Goal: Communication & Community: Answer question/provide support

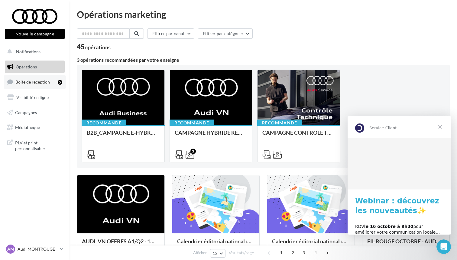
click at [40, 80] on span "Boîte de réception" at bounding box center [32, 81] width 34 height 5
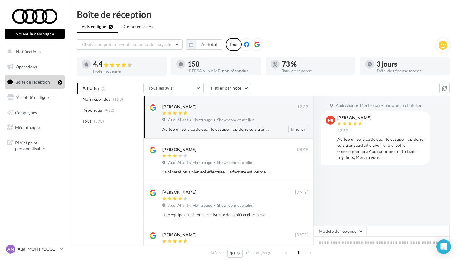
click at [252, 131] on div "Au top un service de qualité et super rapide, je suis très satisfait d’avoir ch…" at bounding box center [215, 129] width 107 height 6
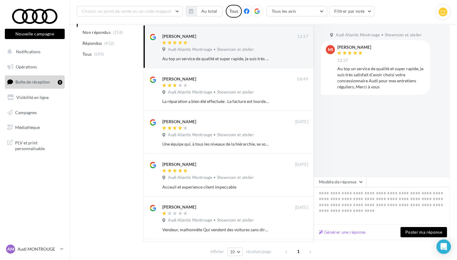
scroll to position [84, 0]
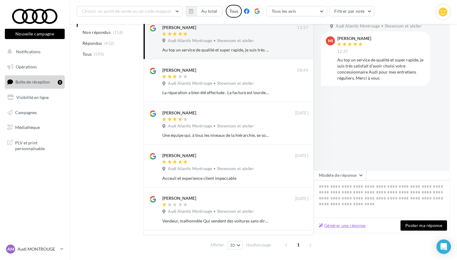
click at [358, 228] on button "Générer une réponse" at bounding box center [342, 224] width 52 height 7
type textarea "**********"
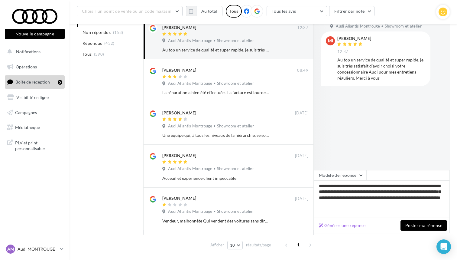
click at [427, 227] on button "Poster ma réponse" at bounding box center [423, 225] width 47 height 10
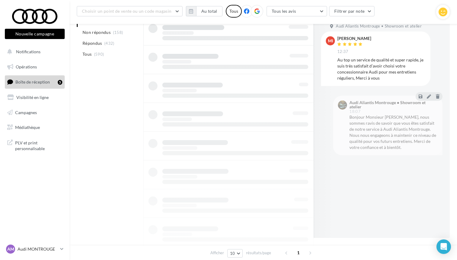
scroll to position [77, 0]
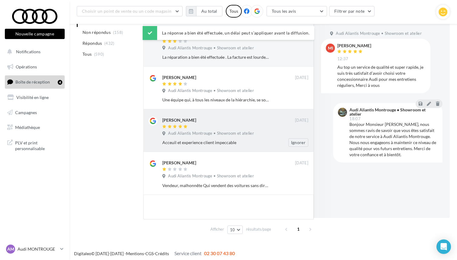
click at [255, 138] on div "Acceuil et experience client impeccable Ignorer" at bounding box center [237, 142] width 151 height 8
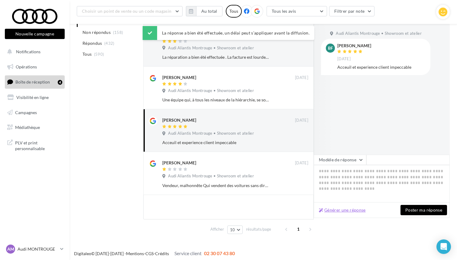
click at [359, 211] on button "Générer une réponse" at bounding box center [342, 209] width 52 height 7
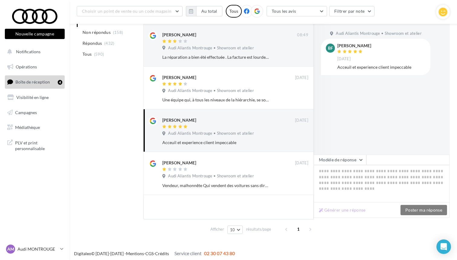
type textarea "**********"
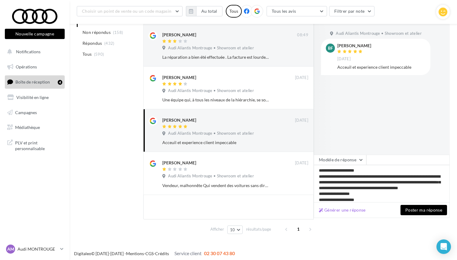
click at [412, 211] on button "Poster ma réponse" at bounding box center [423, 210] width 47 height 10
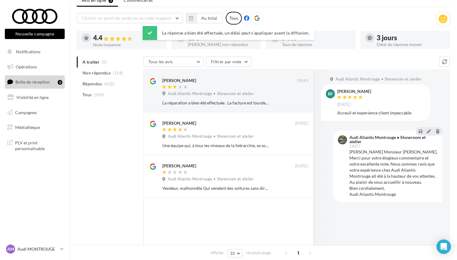
scroll to position [26, 0]
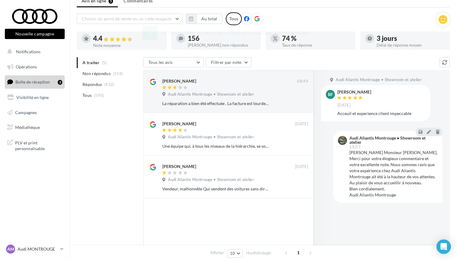
click at [196, 203] on div at bounding box center [228, 231] width 170 height 66
click at [56, 248] on p "Audi MONTROUGE" at bounding box center [38, 249] width 40 height 6
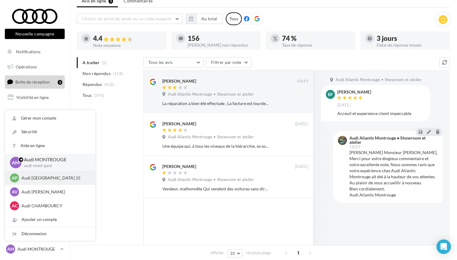
click at [32, 177] on p "Audi PARIS 15" at bounding box center [54, 178] width 66 height 6
